Goal: Use online tool/utility: Utilize a website feature to perform a specific function

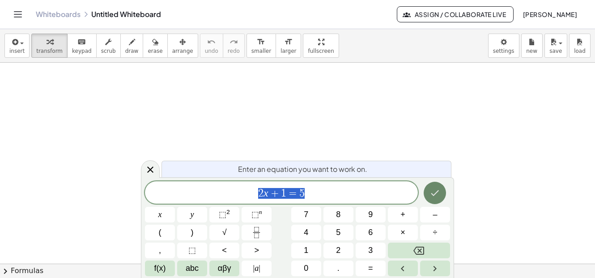
click at [436, 192] on icon "Done" at bounding box center [435, 193] width 11 height 11
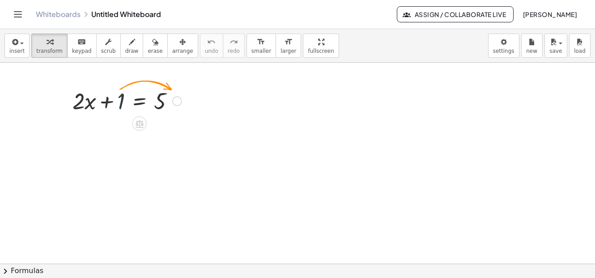
click at [120, 102] on div at bounding box center [127, 100] width 118 height 30
click at [122, 103] on div at bounding box center [127, 100] width 118 height 30
drag, startPoint x: 122, startPoint y: 103, endPoint x: 197, endPoint y: 105, distance: 74.8
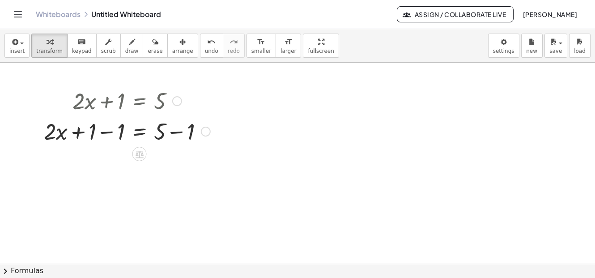
click at [79, 133] on div at bounding box center [126, 131] width 175 height 30
click at [110, 133] on div at bounding box center [126, 131] width 175 height 30
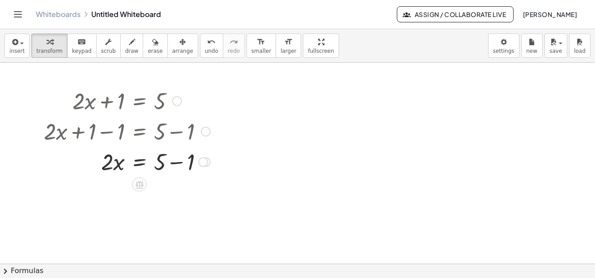
click at [177, 162] on div at bounding box center [126, 161] width 175 height 30
drag, startPoint x: 104, startPoint y: 193, endPoint x: 159, endPoint y: 217, distance: 60.3
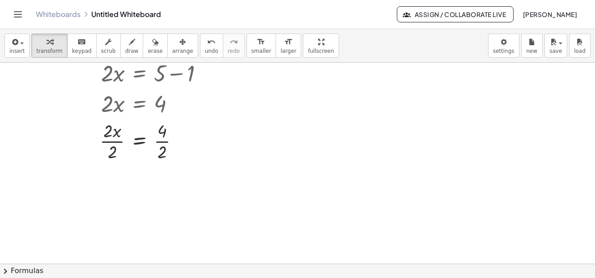
scroll to position [90, 0]
click at [112, 141] on div at bounding box center [126, 139] width 175 height 45
click at [161, 188] on div at bounding box center [126, 184] width 175 height 45
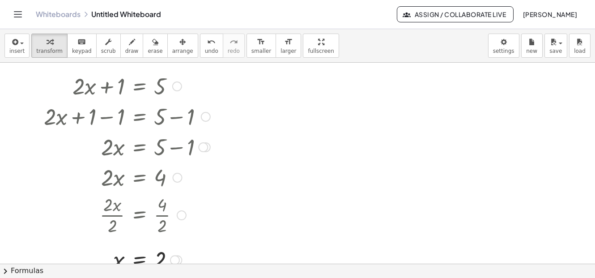
scroll to position [0, 0]
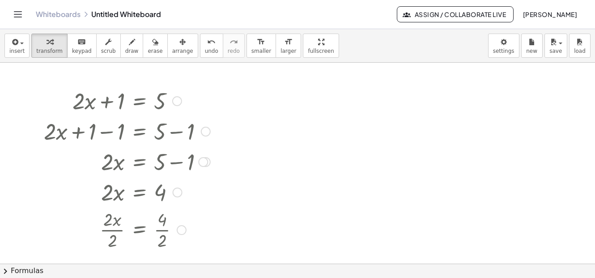
click at [83, 83] on div "+ · 2 · x + 1 = 5 + · 2 · x + 1 − 1 = + 5 − 1 + · 2 · x + 0 = + 5 − 1 · 2 · x =…" at bounding box center [123, 187] width 187 height 208
drag, startPoint x: 75, startPoint y: 91, endPoint x: 171, endPoint y: 116, distance: 99.1
click at [140, 101] on div "+ · 2 · x + 1 = 5 + · 2 · x + 1 − 1 = + 5 − 1 + · 2 · x + 0 = + 5 − 1 · 2 · x =…" at bounding box center [140, 101] width 0 height 0
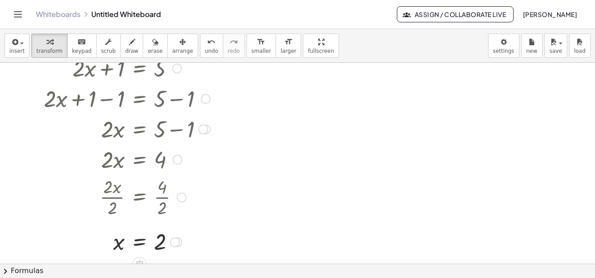
scroll to position [45, 0]
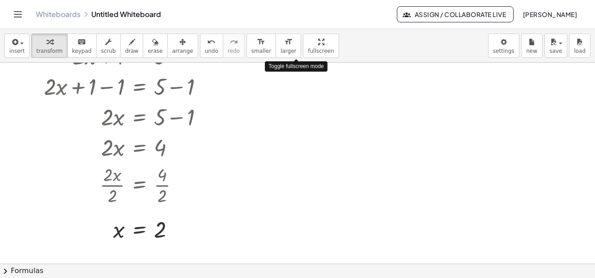
drag, startPoint x: 295, startPoint y: 44, endPoint x: 308, endPoint y: 89, distance: 46.1
click at [308, 89] on div "insert select one: Math Expression Function Text Youtube Video Graphing Geometr…" at bounding box center [297, 153] width 595 height 249
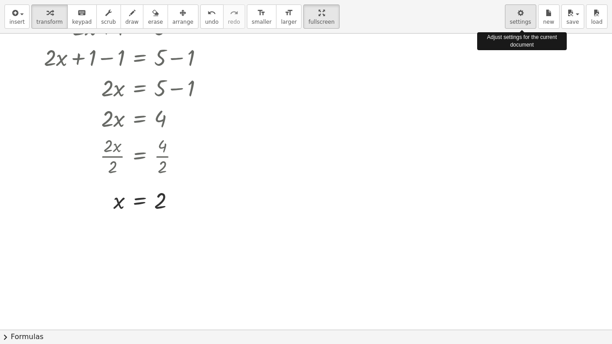
click at [518, 16] on icon "button" at bounding box center [520, 13] width 6 height 11
click at [518, 17] on icon "button" at bounding box center [520, 13] width 6 height 11
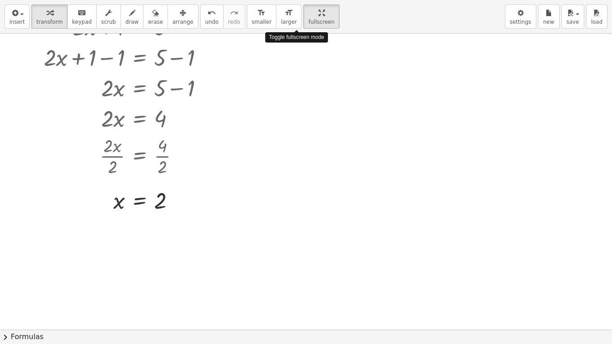
drag, startPoint x: 296, startPoint y: 14, endPoint x: 284, endPoint y: -30, distance: 45.9
click at [284, 0] on html "Graspable Math Activities Get Started Activity Bank Assigned Work Classes White…" at bounding box center [306, 172] width 612 height 344
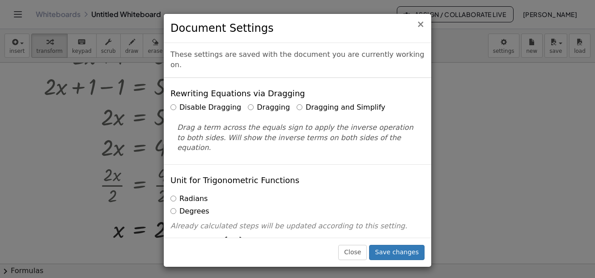
drag, startPoint x: 419, startPoint y: 26, endPoint x: 413, endPoint y: 31, distance: 7.0
click at [419, 27] on span "×" at bounding box center [421, 24] width 8 height 11
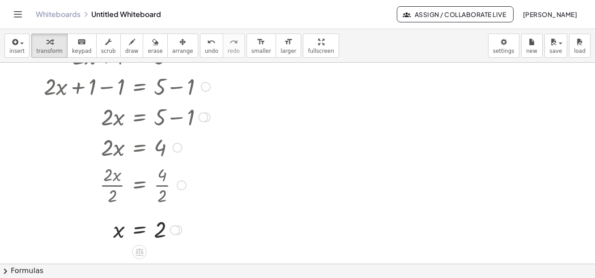
click at [199, 199] on div at bounding box center [120, 184] width 189 height 45
click at [45, 48] on span "transform" at bounding box center [49, 51] width 26 height 6
click at [84, 93] on div at bounding box center [126, 86] width 175 height 30
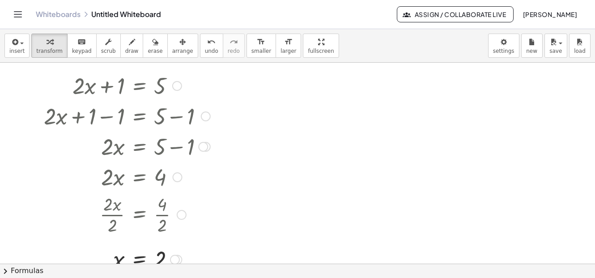
scroll to position [0, 0]
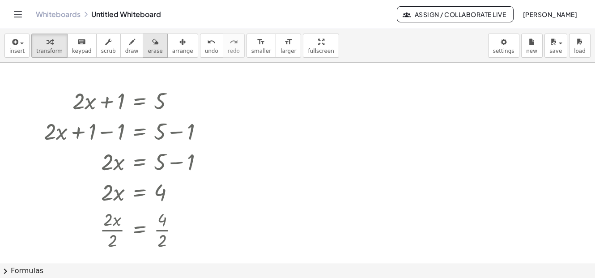
click at [152, 46] on icon "button" at bounding box center [155, 42] width 6 height 11
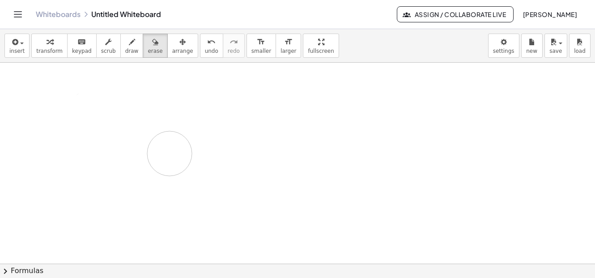
drag, startPoint x: 93, startPoint y: 114, endPoint x: 166, endPoint y: 176, distance: 96.0
click at [167, 173] on div at bounding box center [297, 264] width 595 height 402
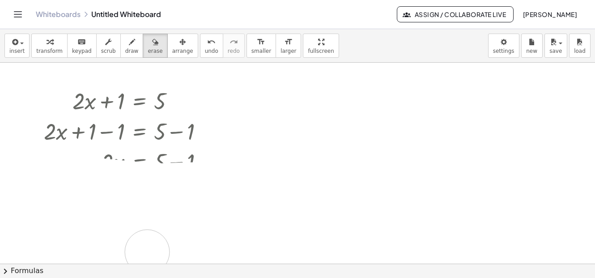
drag, startPoint x: 155, startPoint y: 188, endPoint x: 146, endPoint y: 141, distance: 47.9
click at [146, 153] on div at bounding box center [297, 264] width 595 height 402
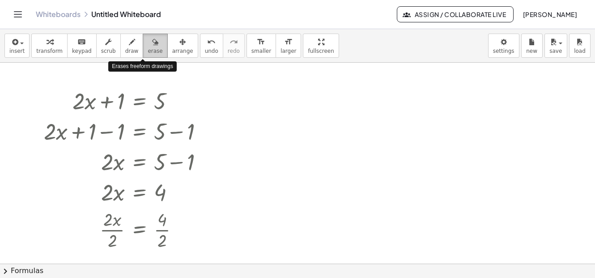
click at [148, 48] on span "erase" at bounding box center [155, 51] width 15 height 6
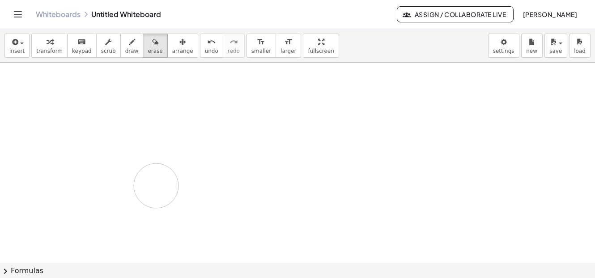
drag, startPoint x: 110, startPoint y: 98, endPoint x: 219, endPoint y: 192, distance: 143.9
click at [217, 194] on div at bounding box center [297, 264] width 595 height 402
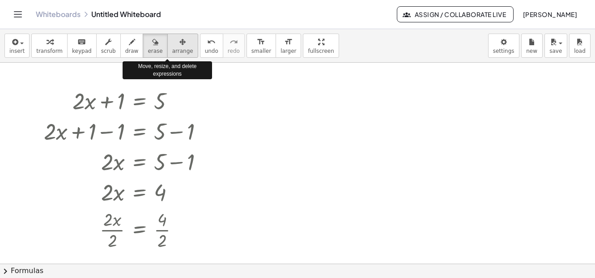
click at [172, 50] on span "arrange" at bounding box center [182, 51] width 21 height 6
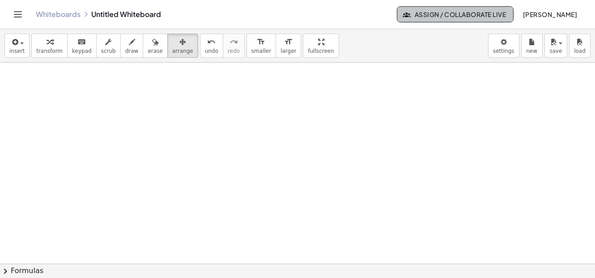
click at [429, 14] on span "Assign / Collaborate Live" at bounding box center [456, 14] width 102 height 8
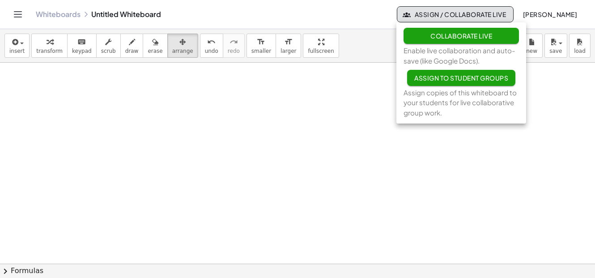
click at [350, 105] on div at bounding box center [297, 264] width 595 height 402
